Goal: Navigation & Orientation: Find specific page/section

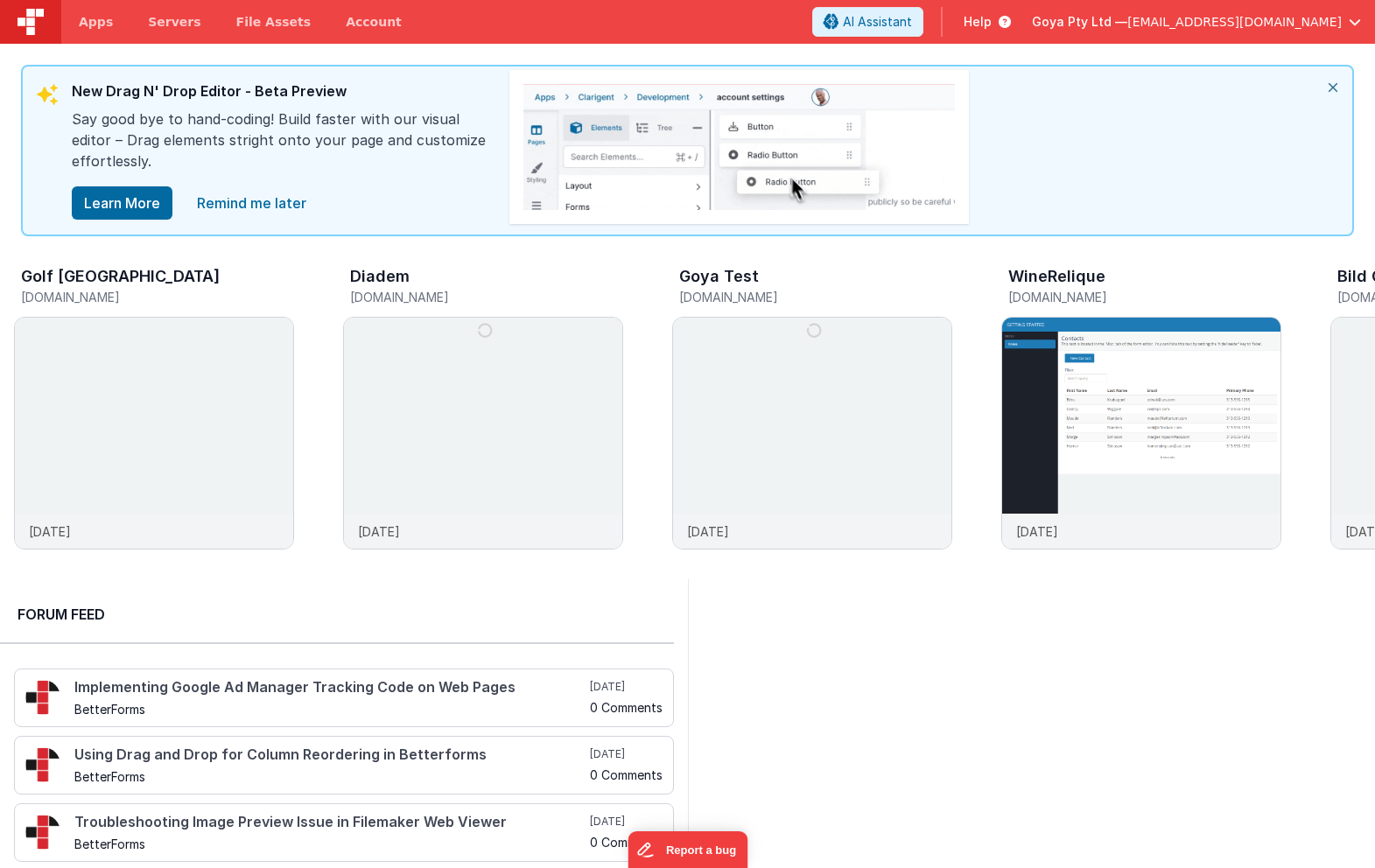
click at [799, 624] on div at bounding box center [1032, 795] width 688 height 432
click at [473, 418] on img at bounding box center [483, 457] width 278 height 278
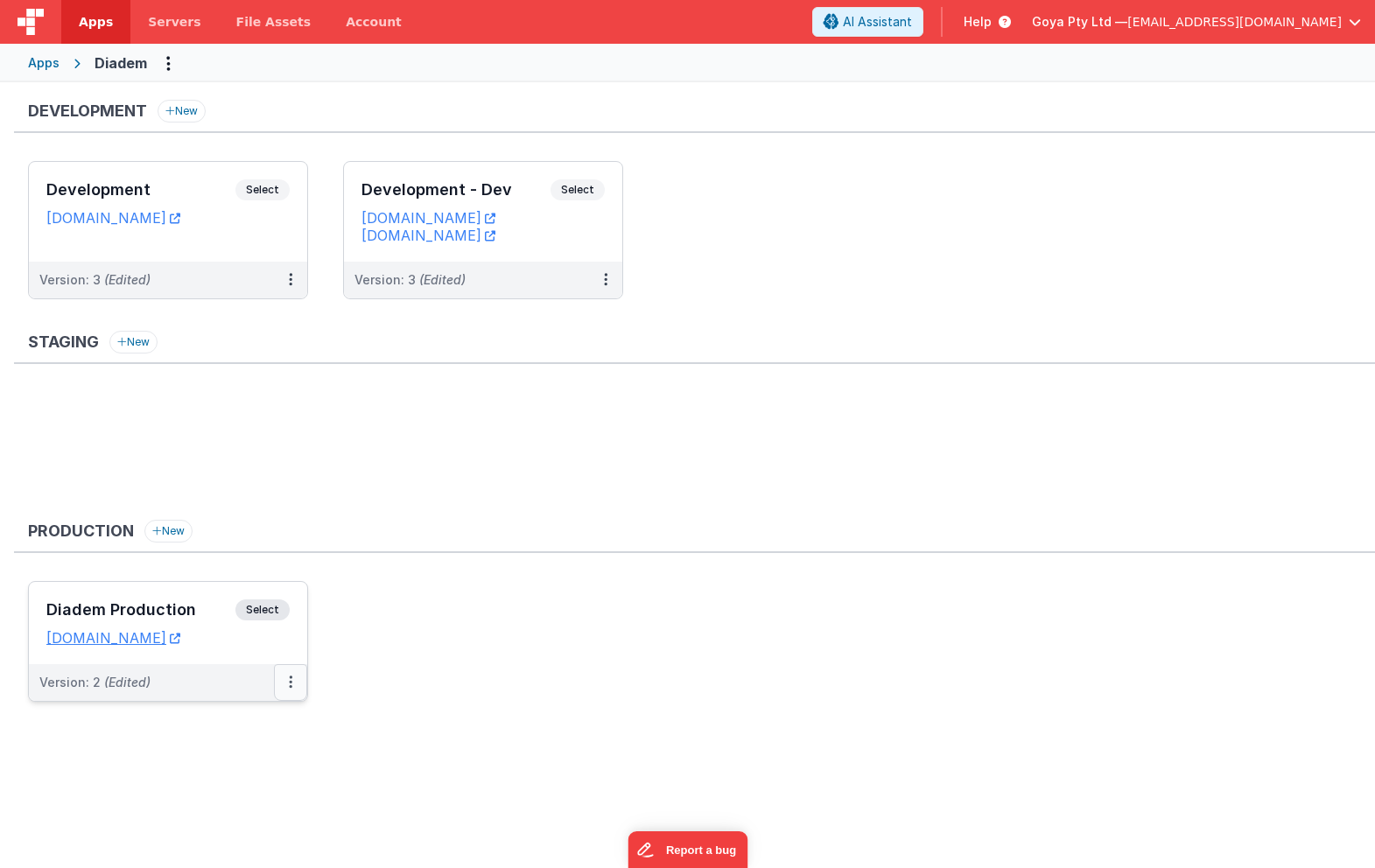
click at [290, 682] on icon at bounding box center [290, 682] width 4 height 1
click at [456, 667] on div at bounding box center [687, 434] width 1375 height 868
click at [180, 633] on link "[DOMAIN_NAME]" at bounding box center [113, 638] width 134 height 18
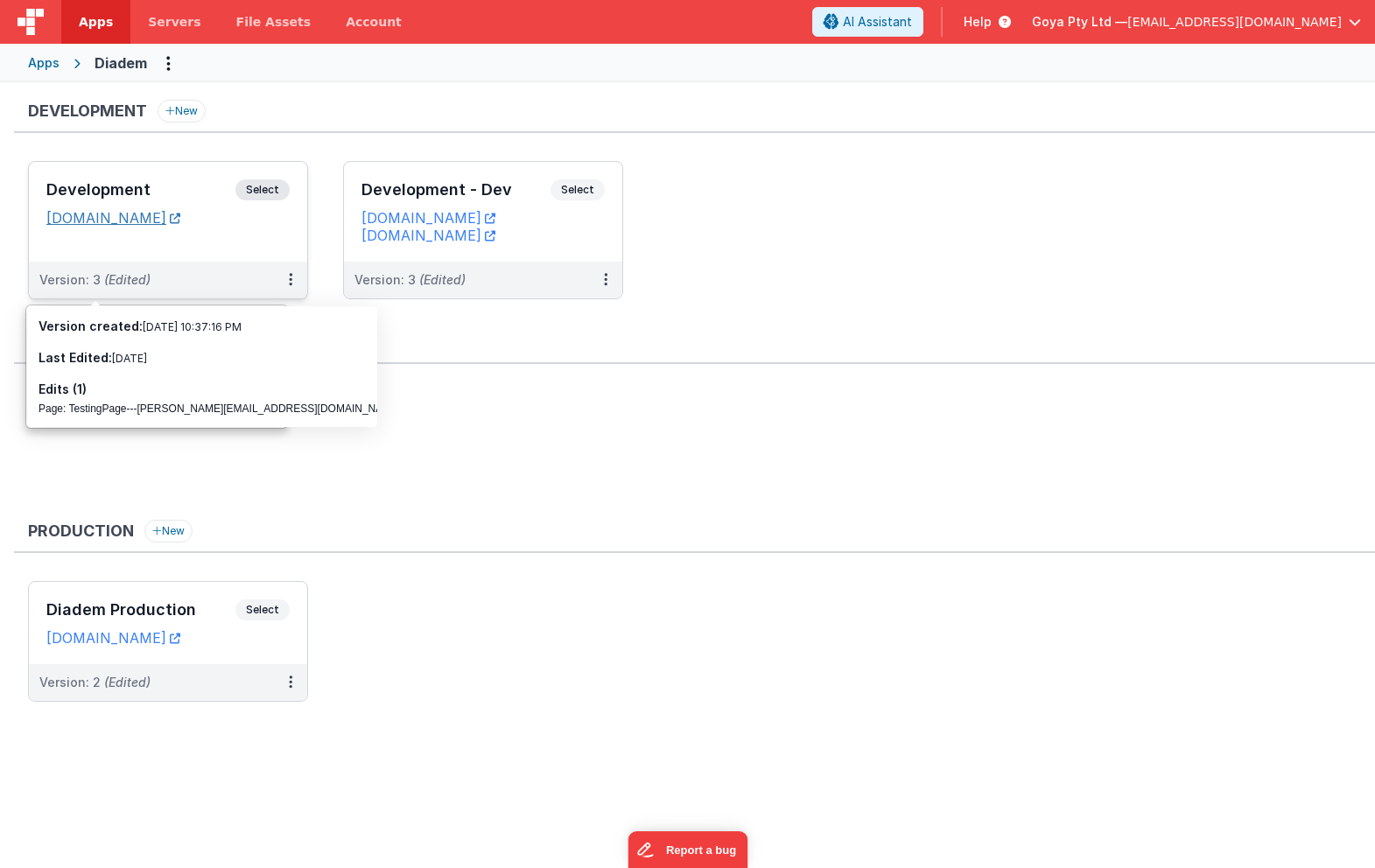
click at [173, 222] on link "[DOMAIN_NAME]" at bounding box center [113, 217] width 134 height 18
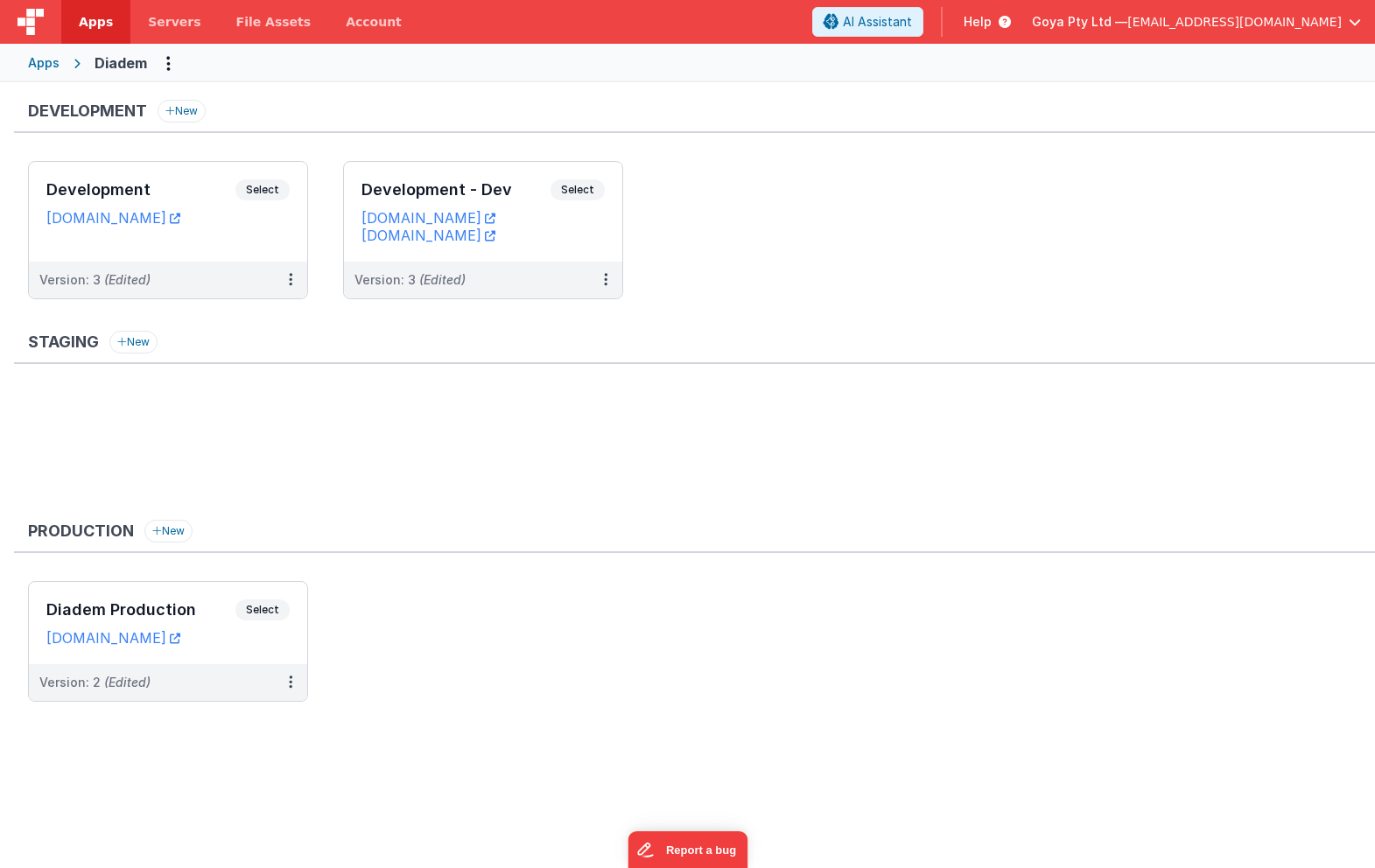
click at [101, 20] on span "Apps" at bounding box center [95, 21] width 34 height 18
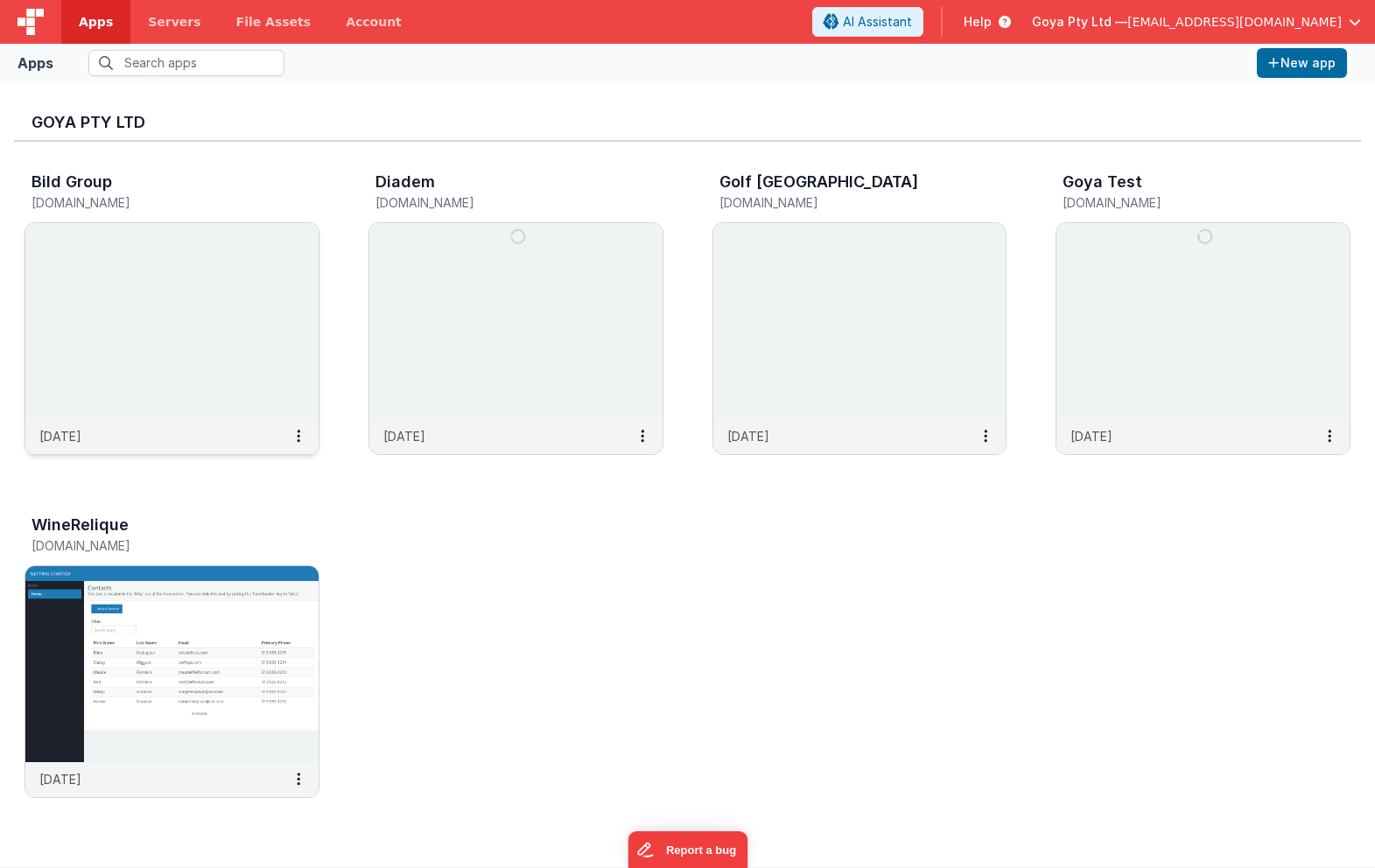
click at [110, 319] on img at bounding box center [171, 321] width 293 height 196
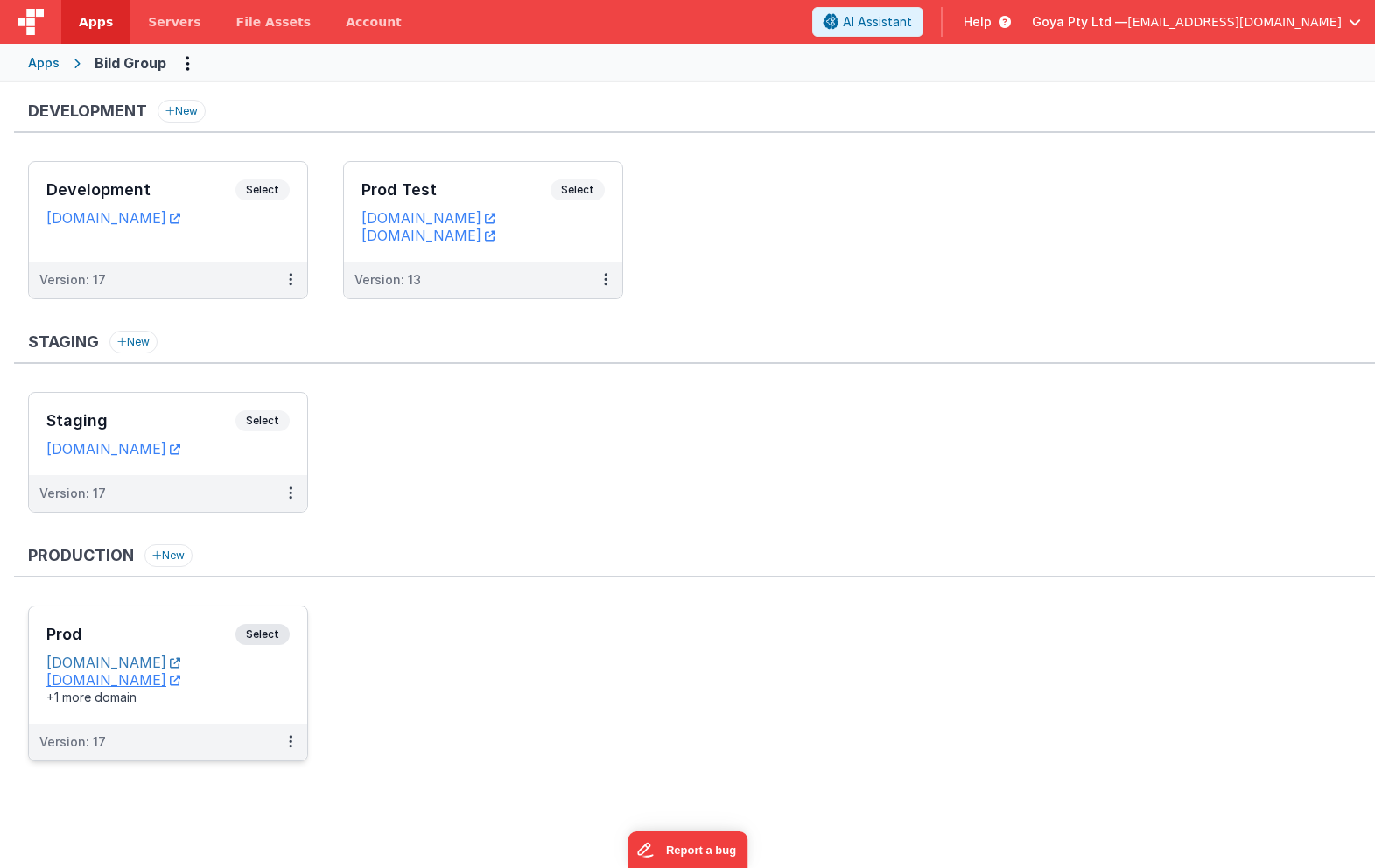
click at [123, 655] on link "[DOMAIN_NAME]" at bounding box center [113, 662] width 134 height 18
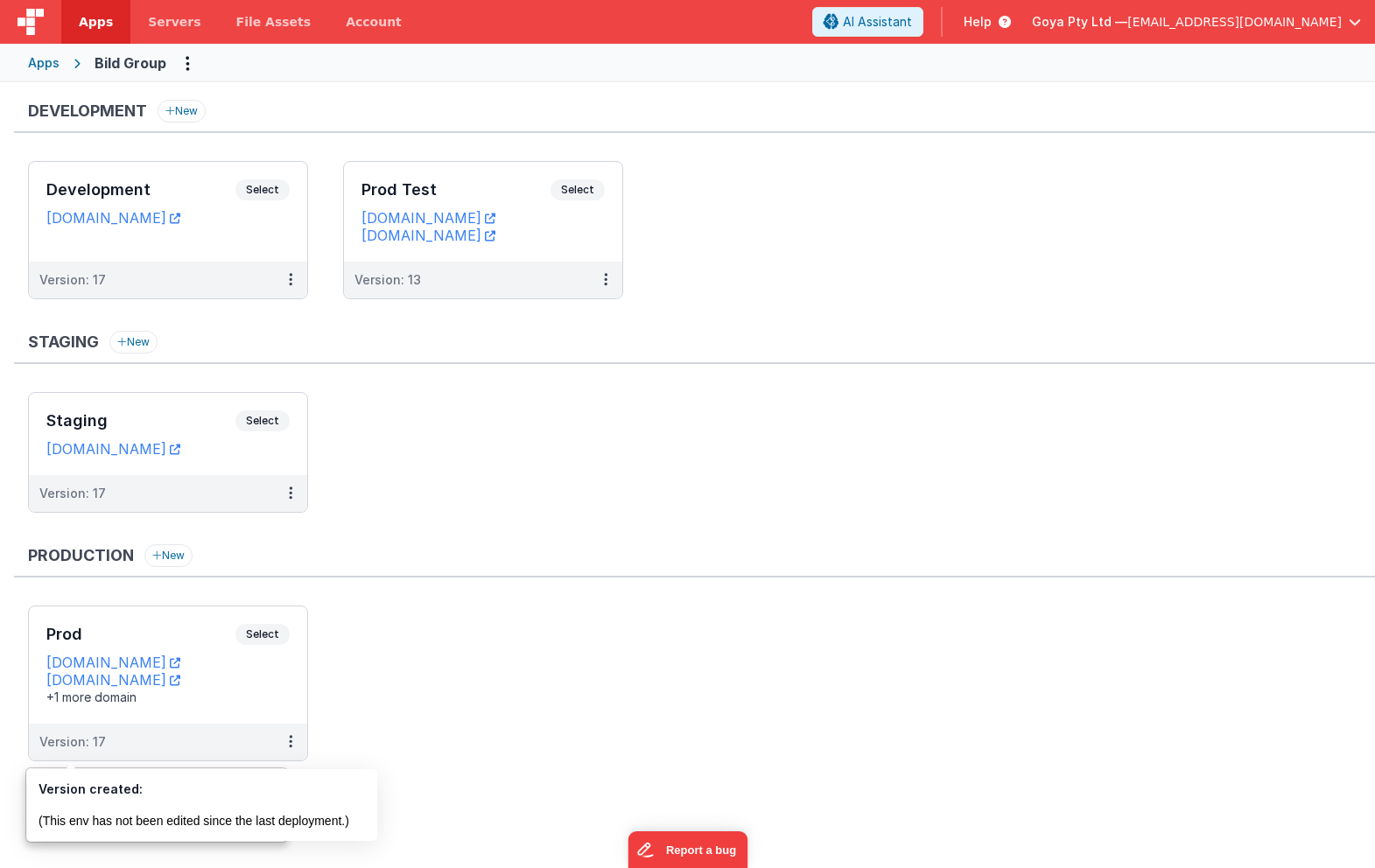
click at [76, 18] on link "Apps" at bounding box center [95, 21] width 69 height 43
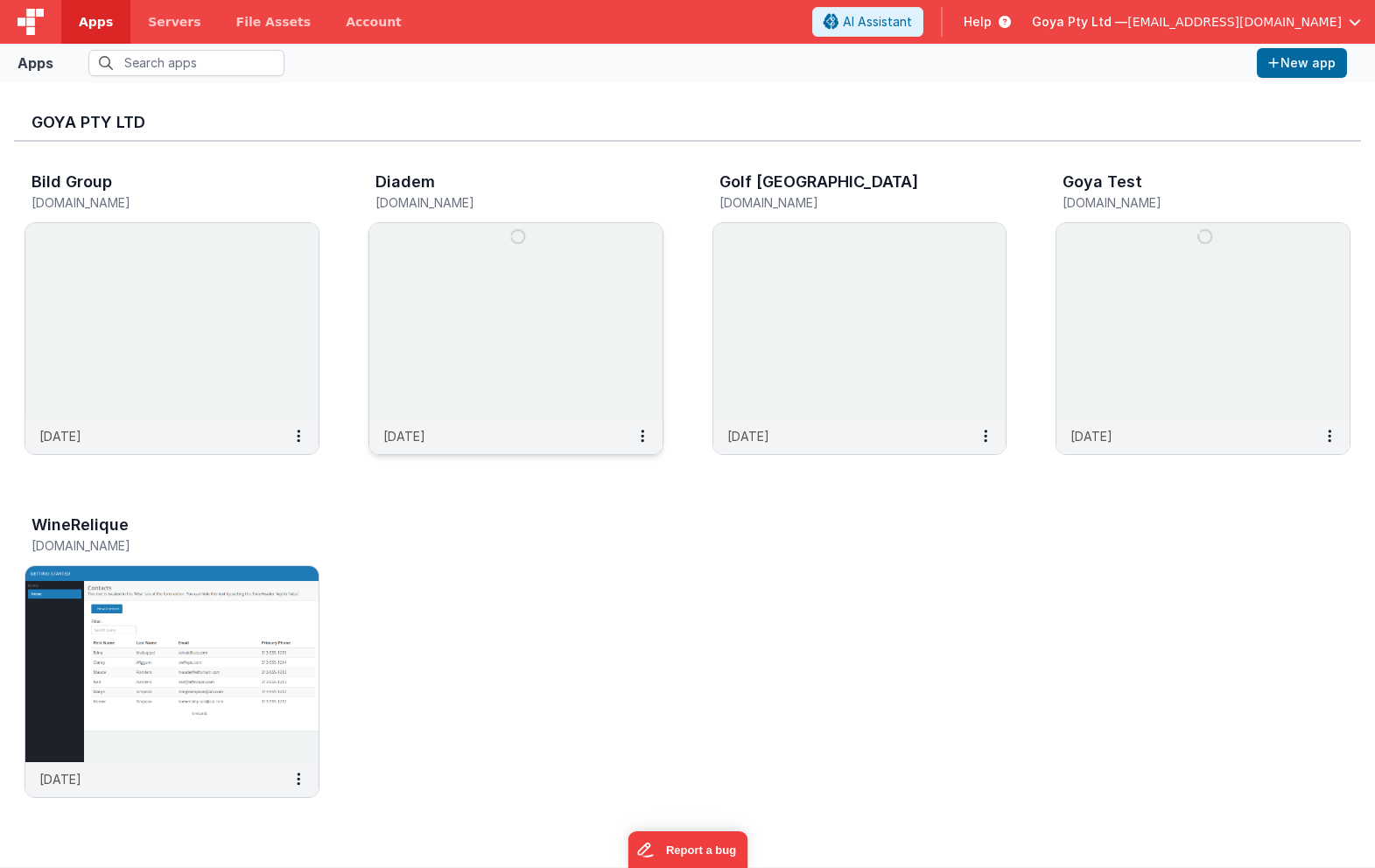
click at [566, 316] on img at bounding box center [516, 321] width 293 height 196
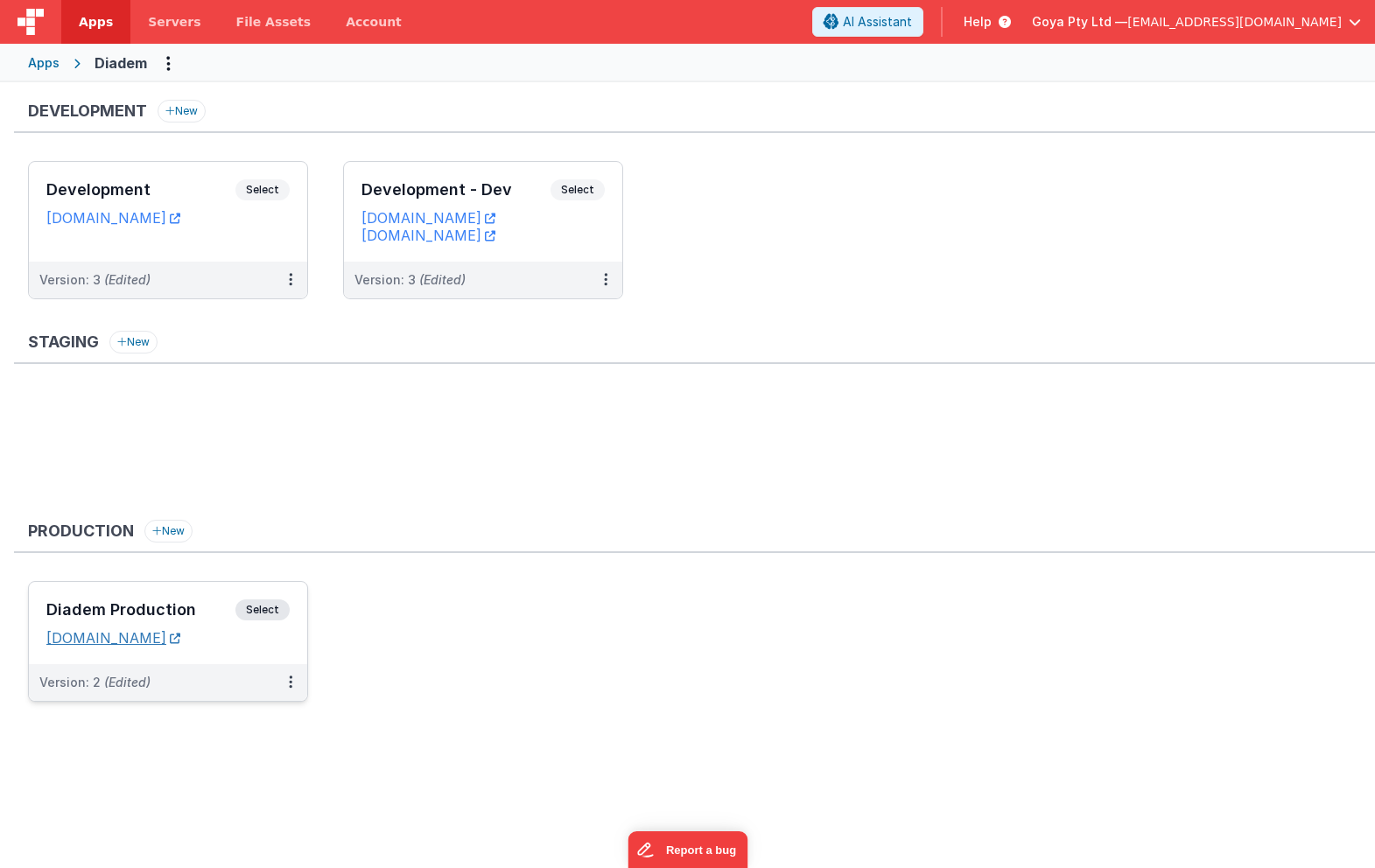
click at [180, 642] on link "[DOMAIN_NAME]" at bounding box center [113, 638] width 134 height 18
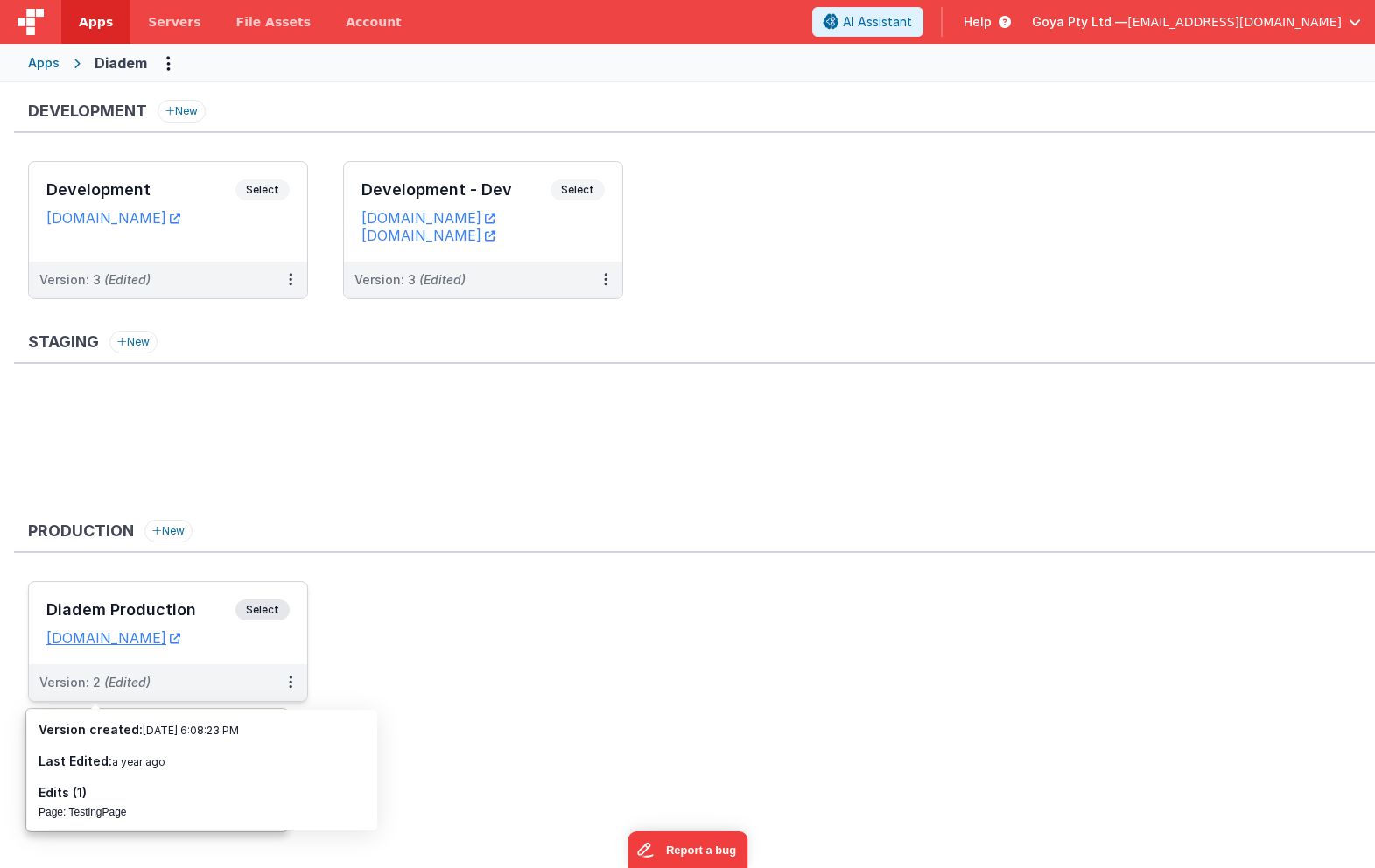
click at [255, 612] on span "Select" at bounding box center [263, 610] width 55 height 21
